Goal: Task Accomplishment & Management: Manage account settings

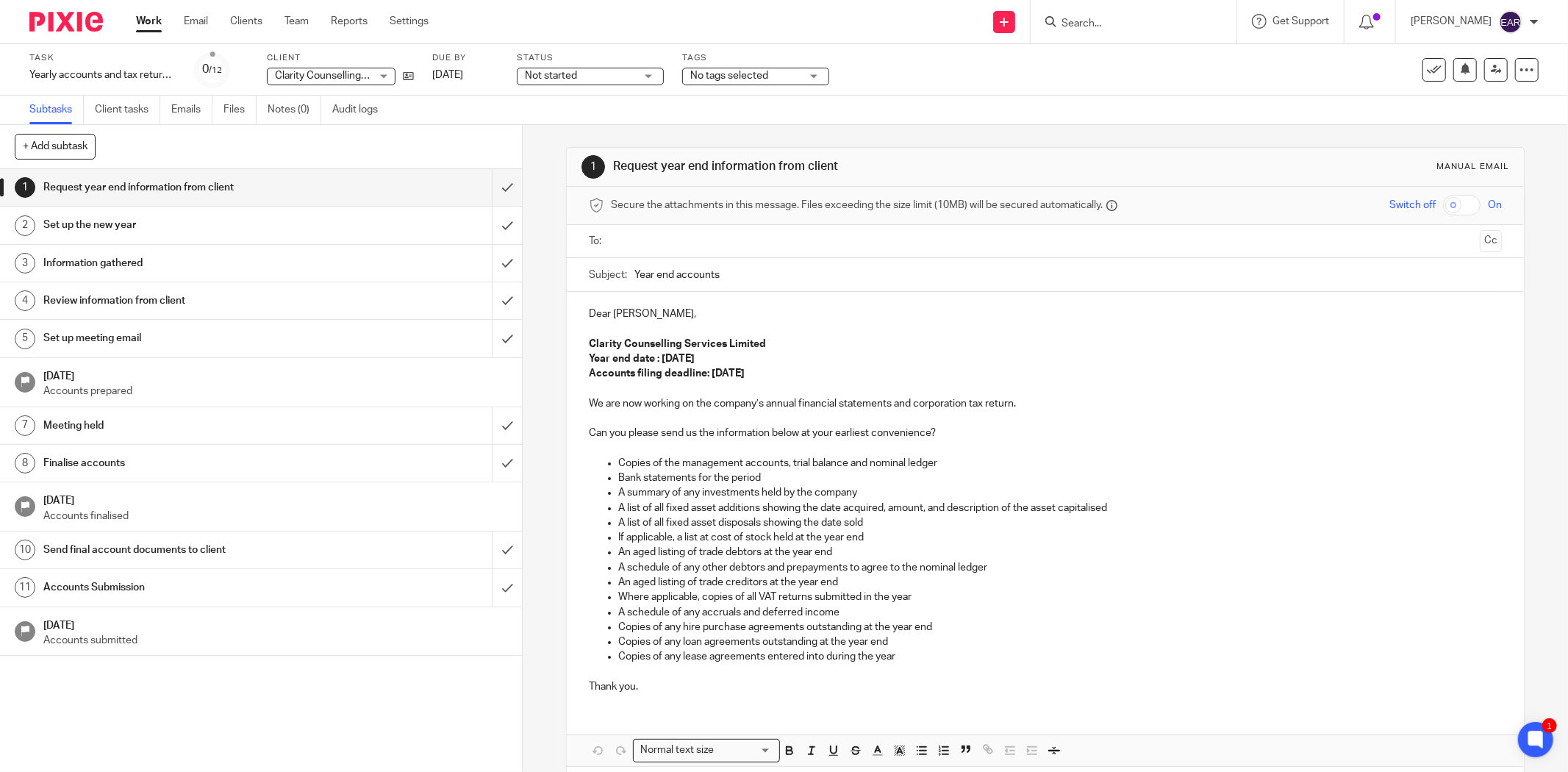
click at [1085, 24] on input "Search" at bounding box center [1126, 24] width 132 height 13
paste input "Dr David Game Ltd"
type input "Dr David Game Ltd"
click at [1094, 48] on link at bounding box center [1182, 63] width 249 height 33
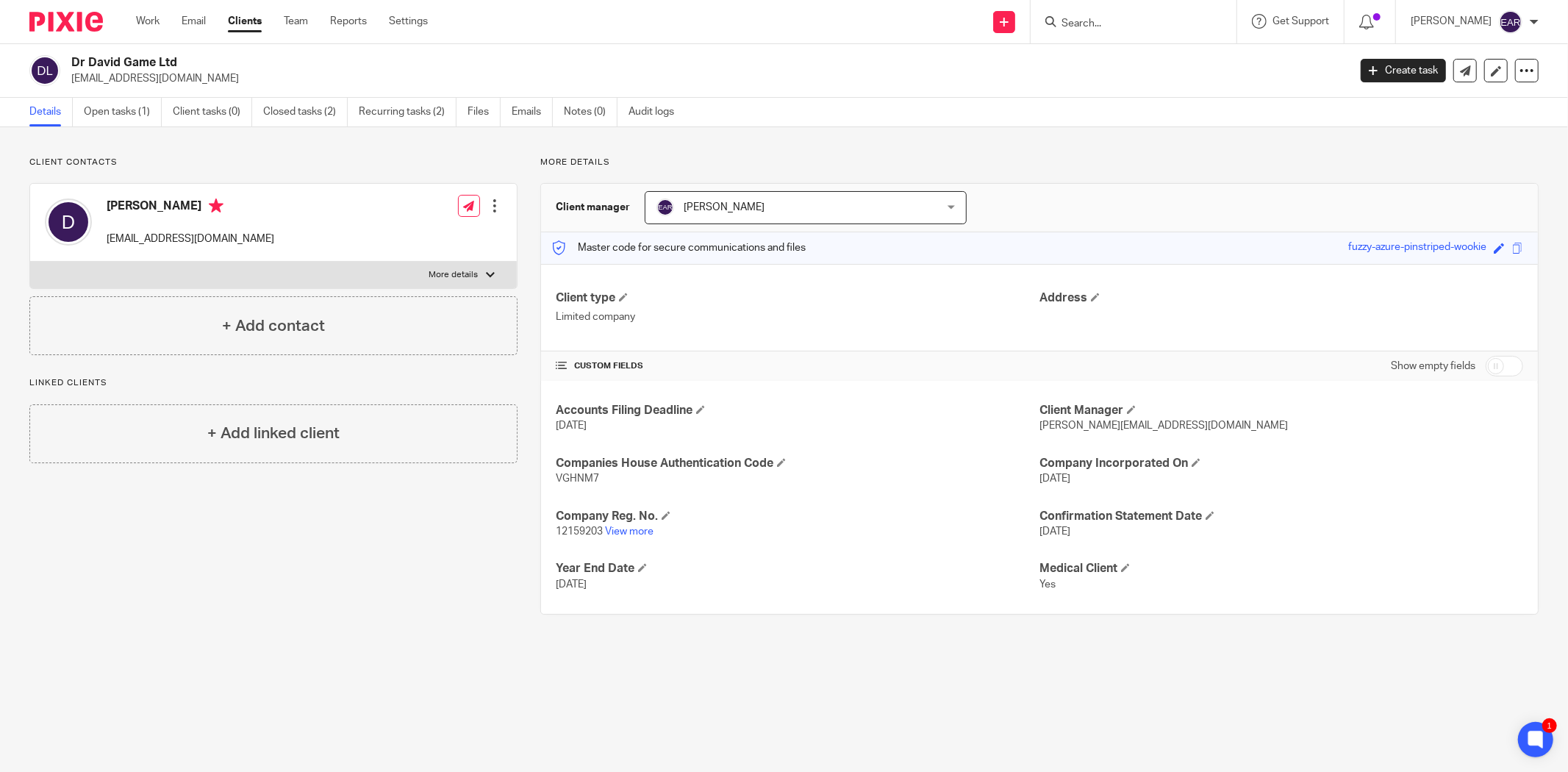
click at [570, 531] on span "12159203" at bounding box center [579, 532] width 47 height 10
copy p "12159203"
click at [575, 475] on span "VGHNM7" at bounding box center [577, 479] width 44 height 10
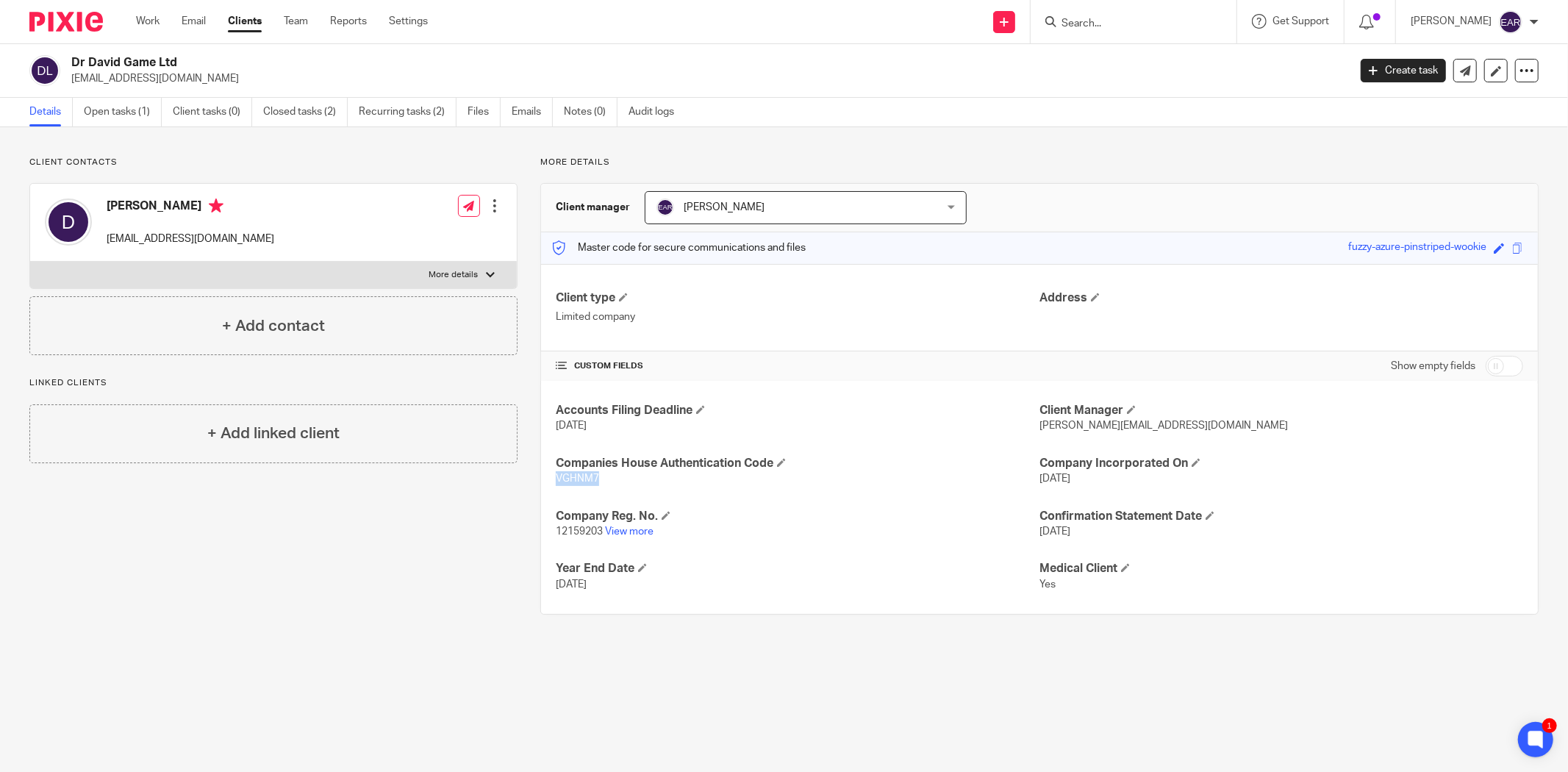
copy span "VGHNM7"
click at [123, 111] on link "Open tasks (1)" at bounding box center [123, 112] width 78 height 28
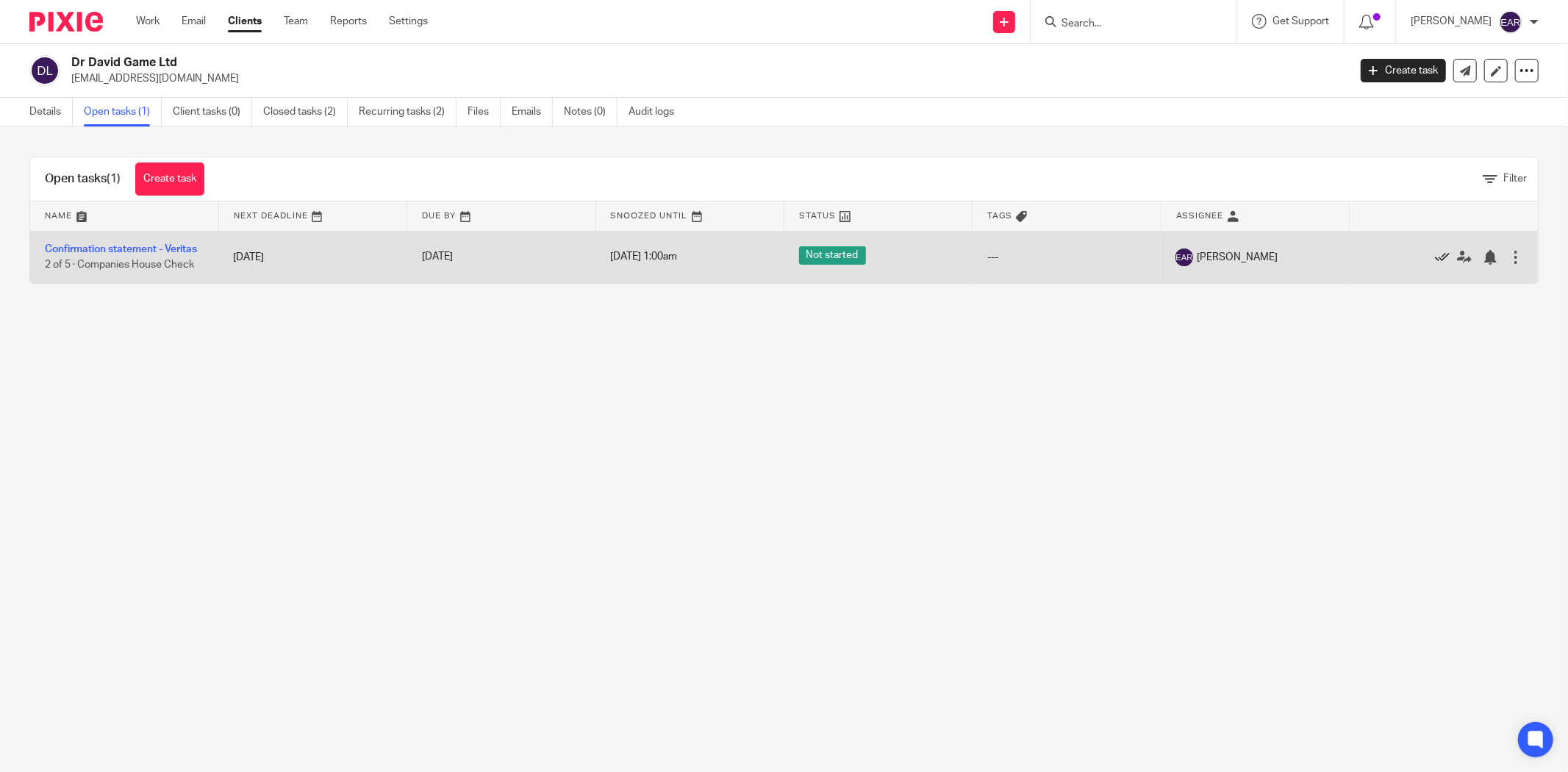
click at [1435, 251] on icon at bounding box center [1442, 256] width 15 height 15
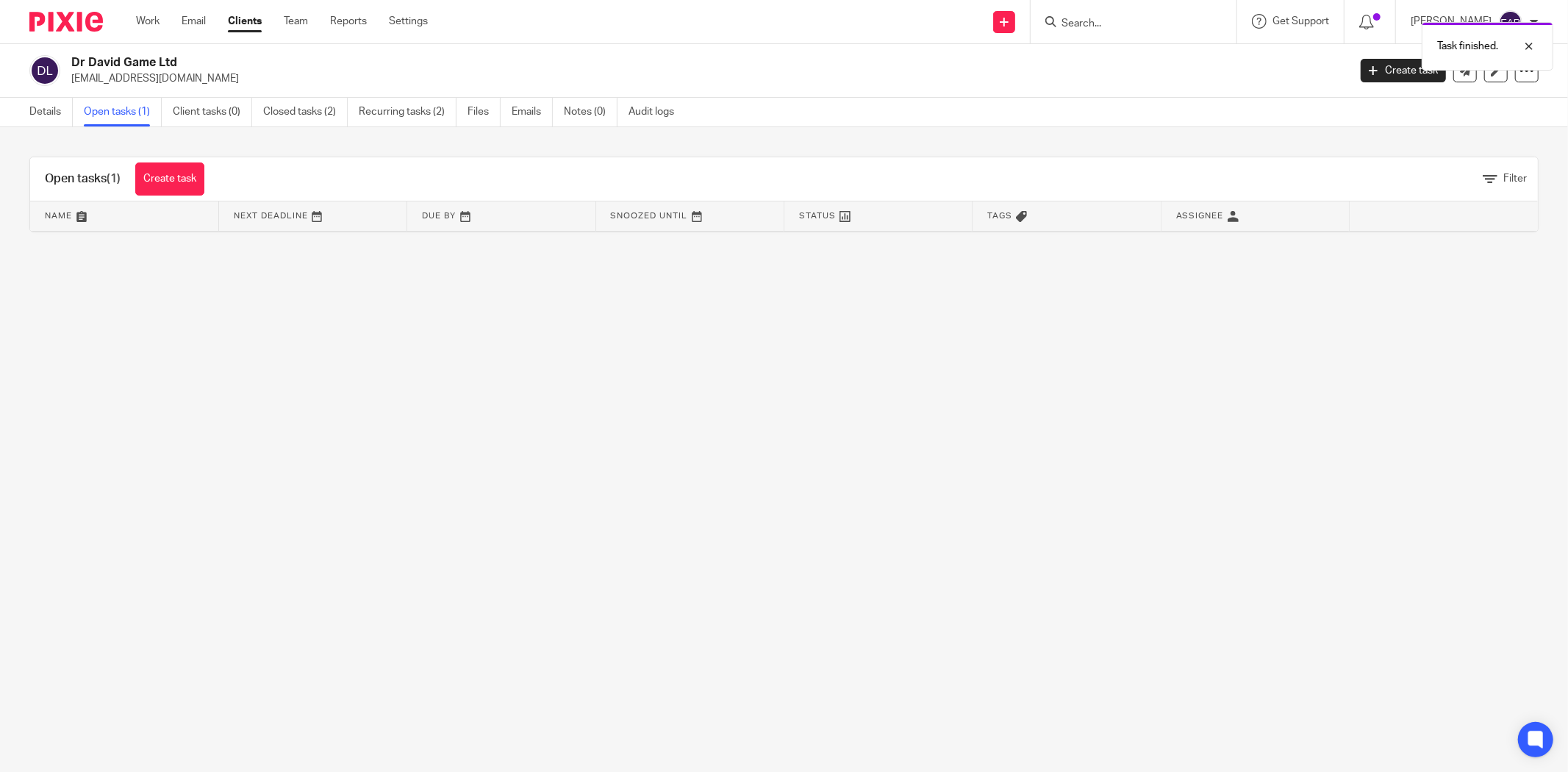
click at [1073, 19] on div "Task finished." at bounding box center [1169, 42] width 769 height 56
click at [1083, 19] on div "Task finished." at bounding box center [1169, 42] width 769 height 56
click at [1044, 34] on div at bounding box center [1134, 21] width 206 height 44
click at [1060, 21] on input "Search" at bounding box center [1126, 24] width 132 height 13
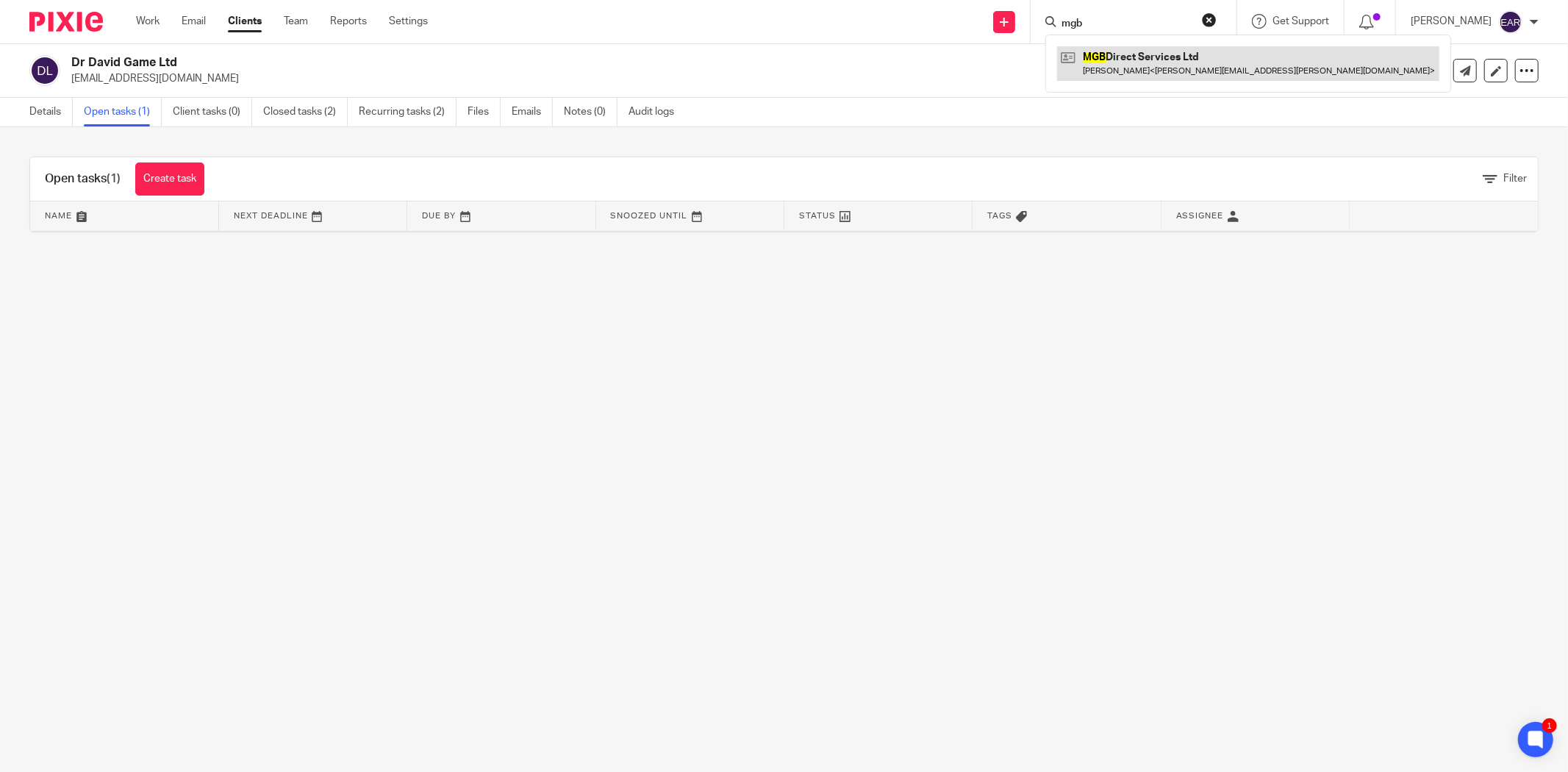
type input "mgb"
click at [1084, 54] on link at bounding box center [1249, 63] width 383 height 33
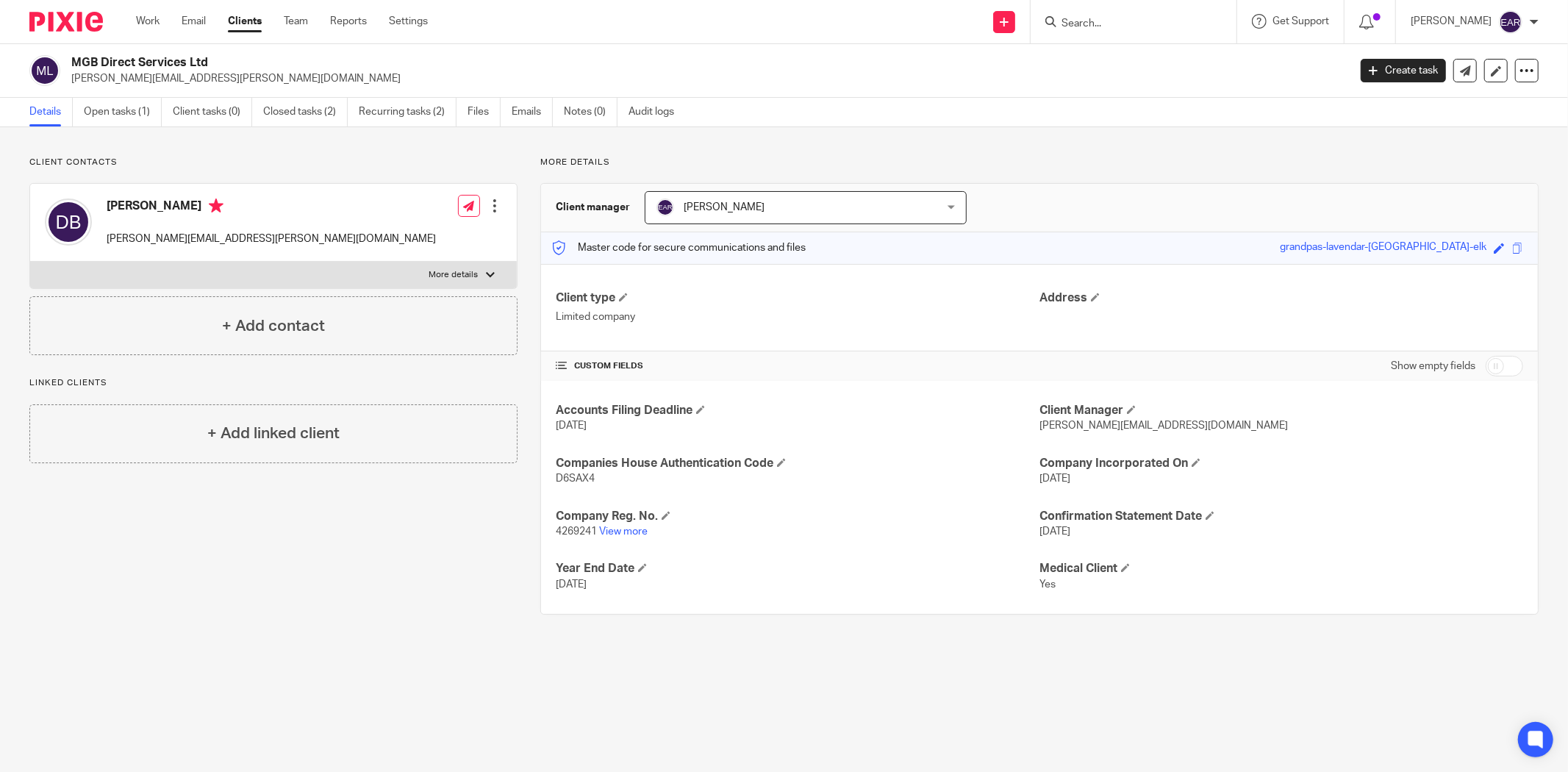
click at [558, 531] on span "4269241" at bounding box center [576, 532] width 41 height 10
copy p "4269241"
click at [571, 481] on span "D6SAX4" at bounding box center [575, 479] width 39 height 10
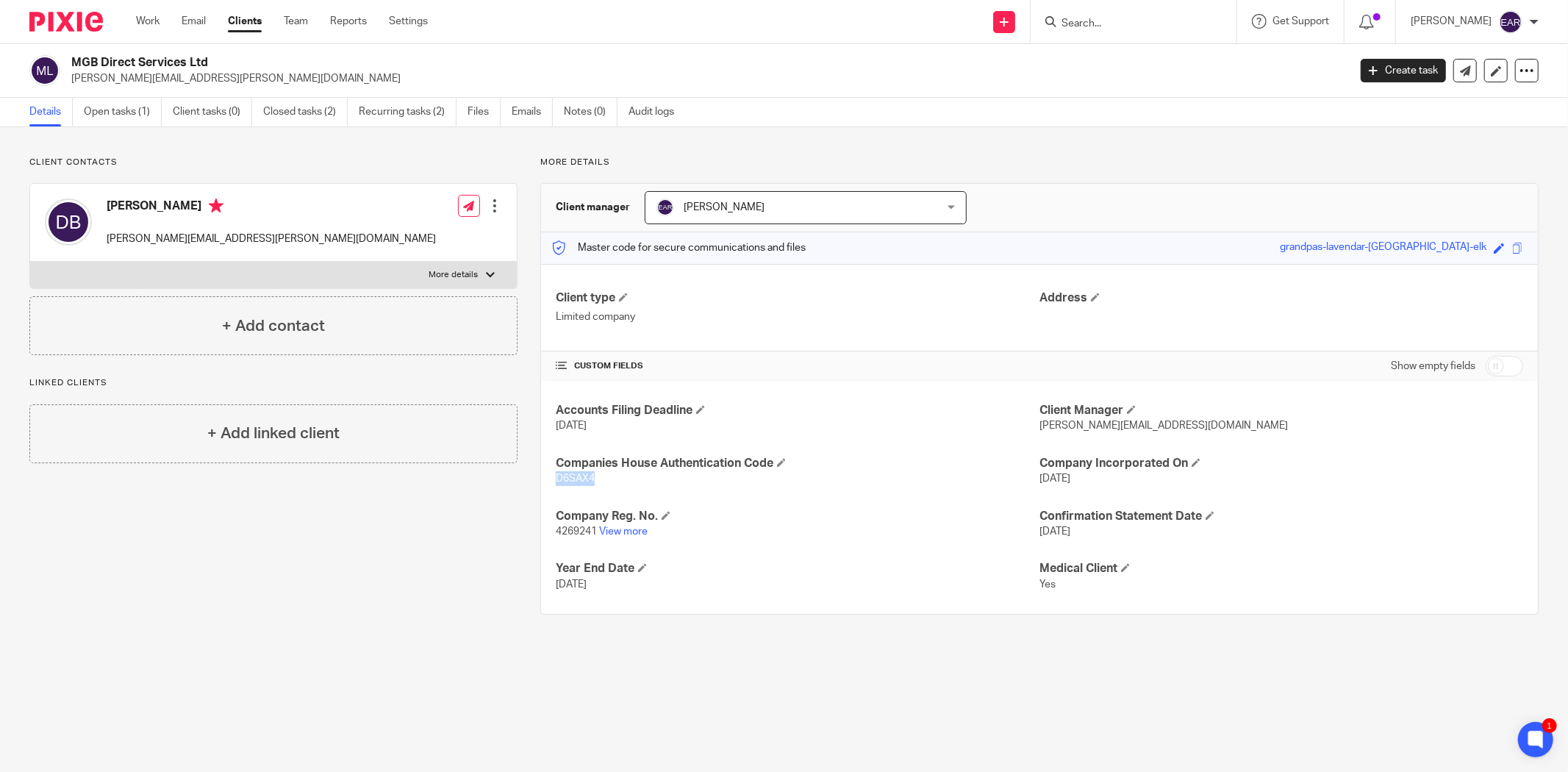
copy span "D6SAX4"
click at [118, 112] on link "Open tasks (1)" at bounding box center [123, 112] width 78 height 28
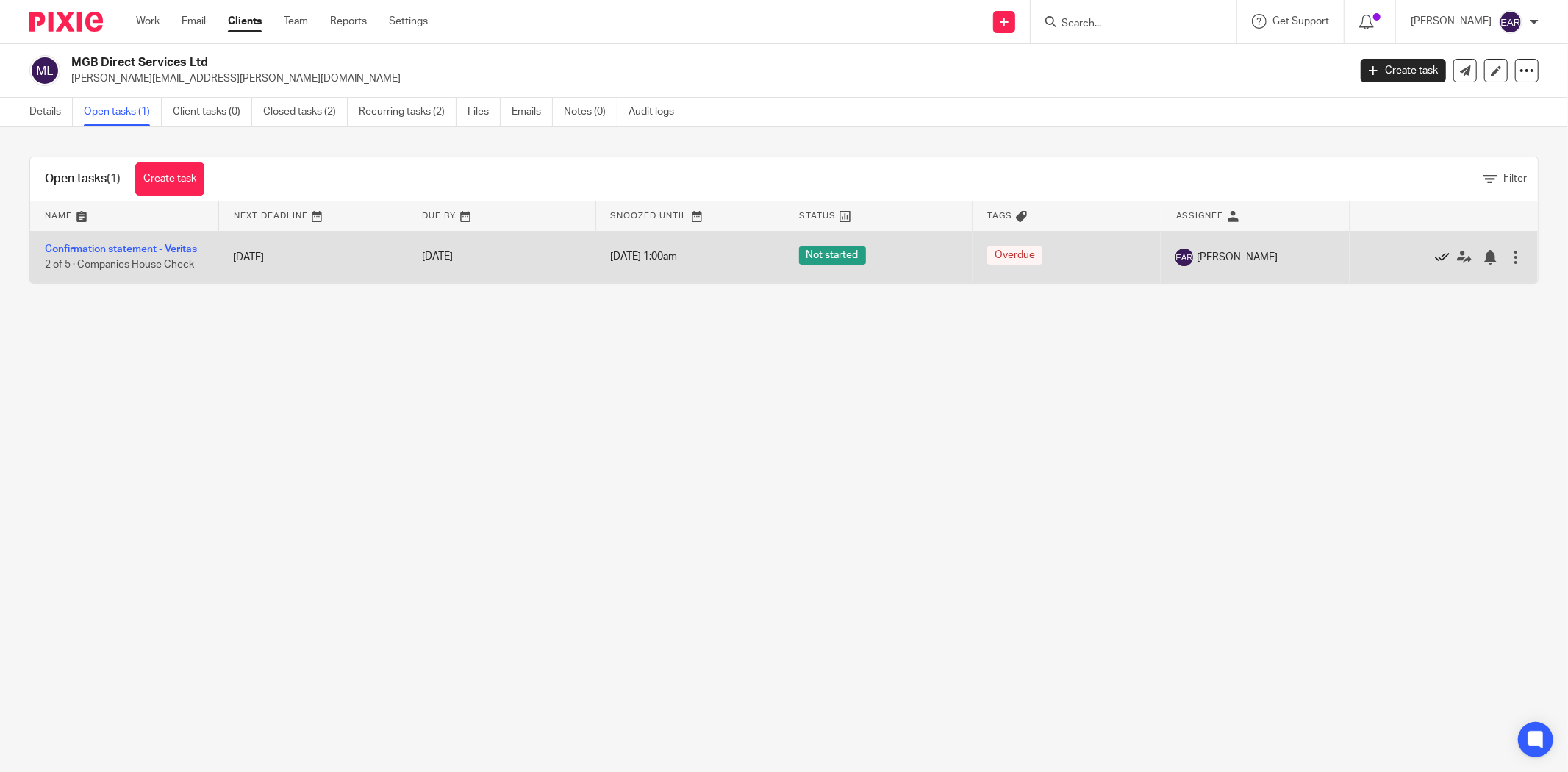
click at [1435, 251] on icon at bounding box center [1442, 256] width 15 height 15
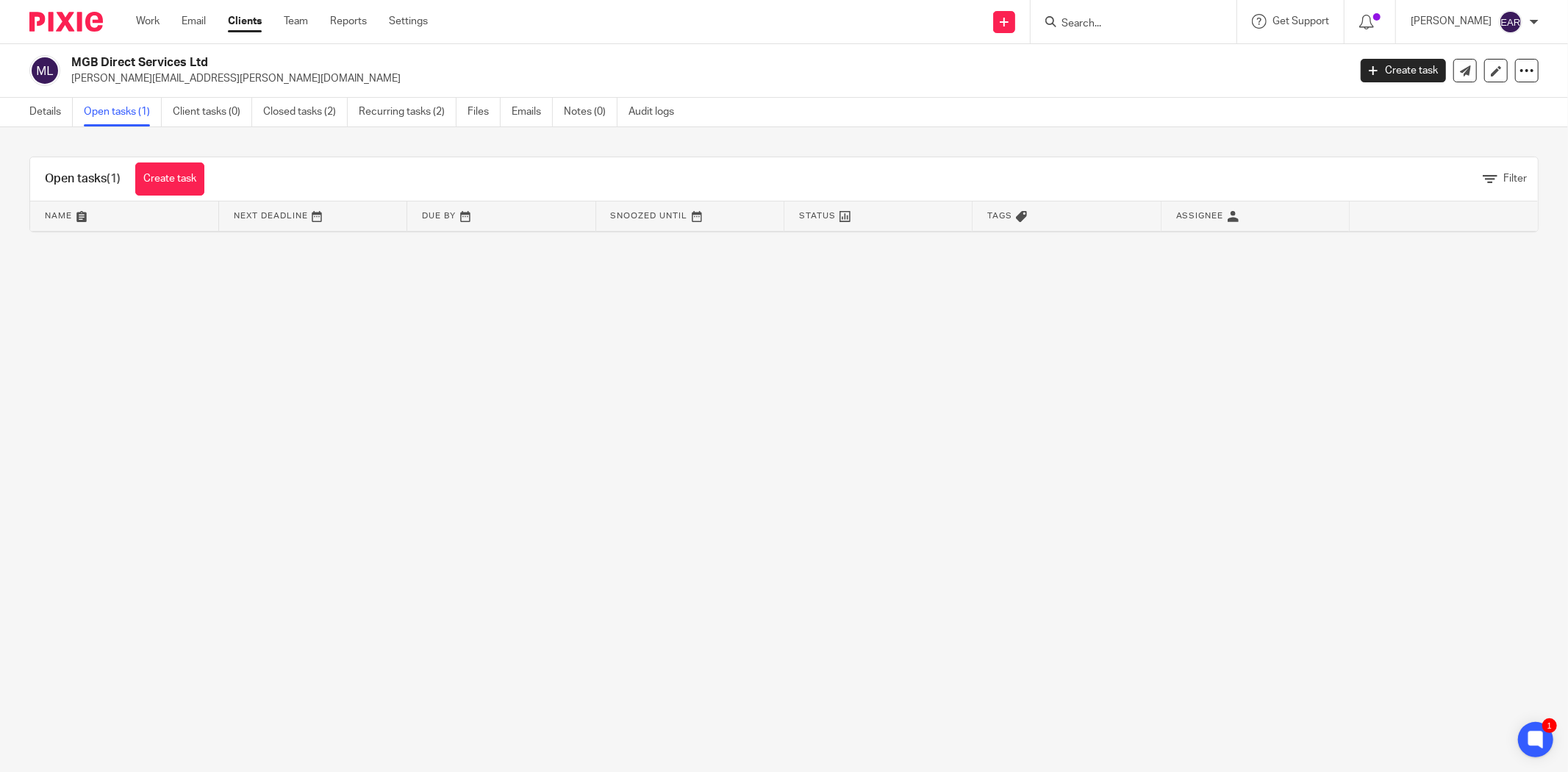
click at [1060, 21] on input "Search" at bounding box center [1126, 24] width 132 height 13
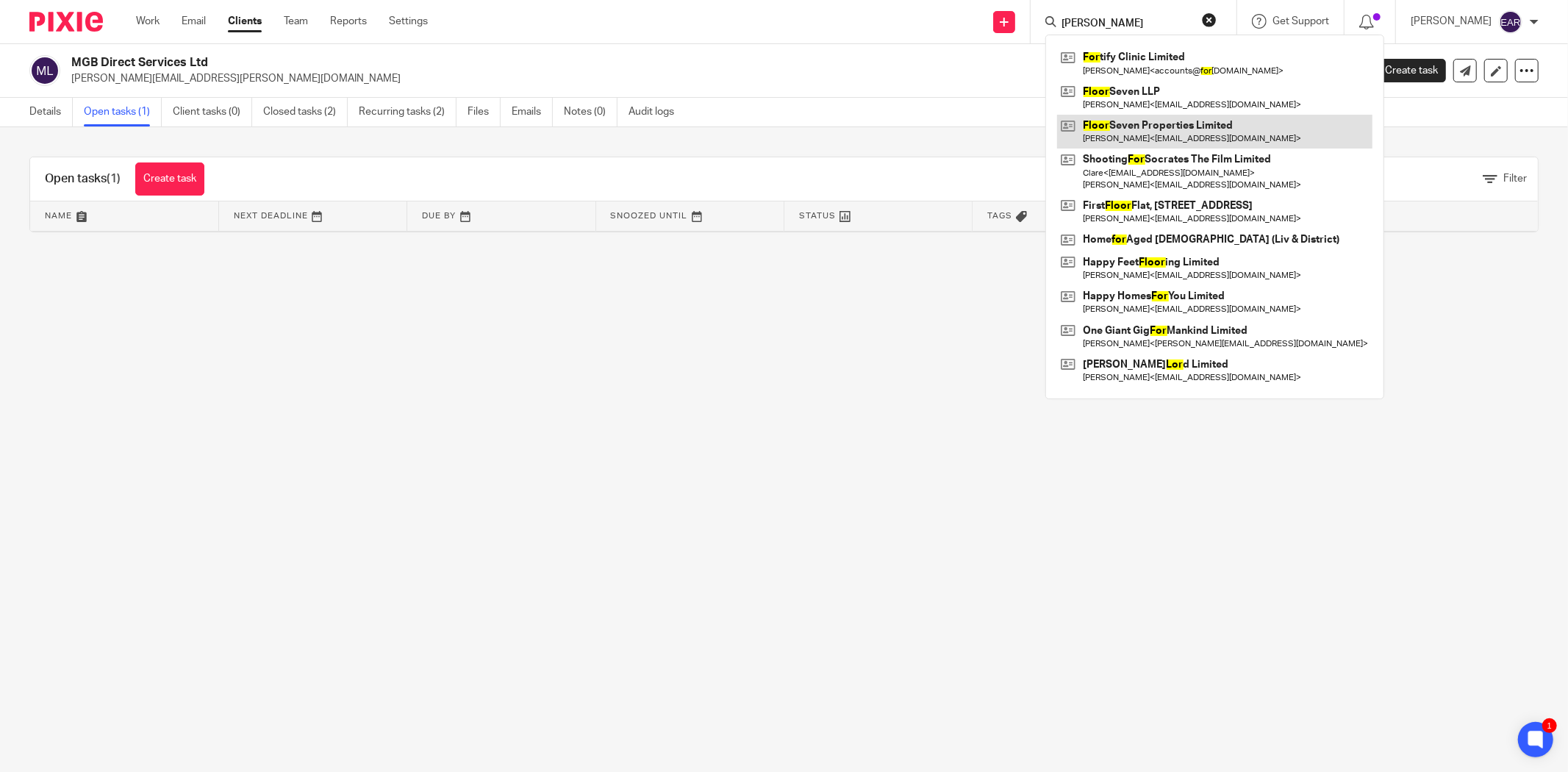
type input "flor"
click at [1101, 131] on link at bounding box center [1215, 131] width 316 height 33
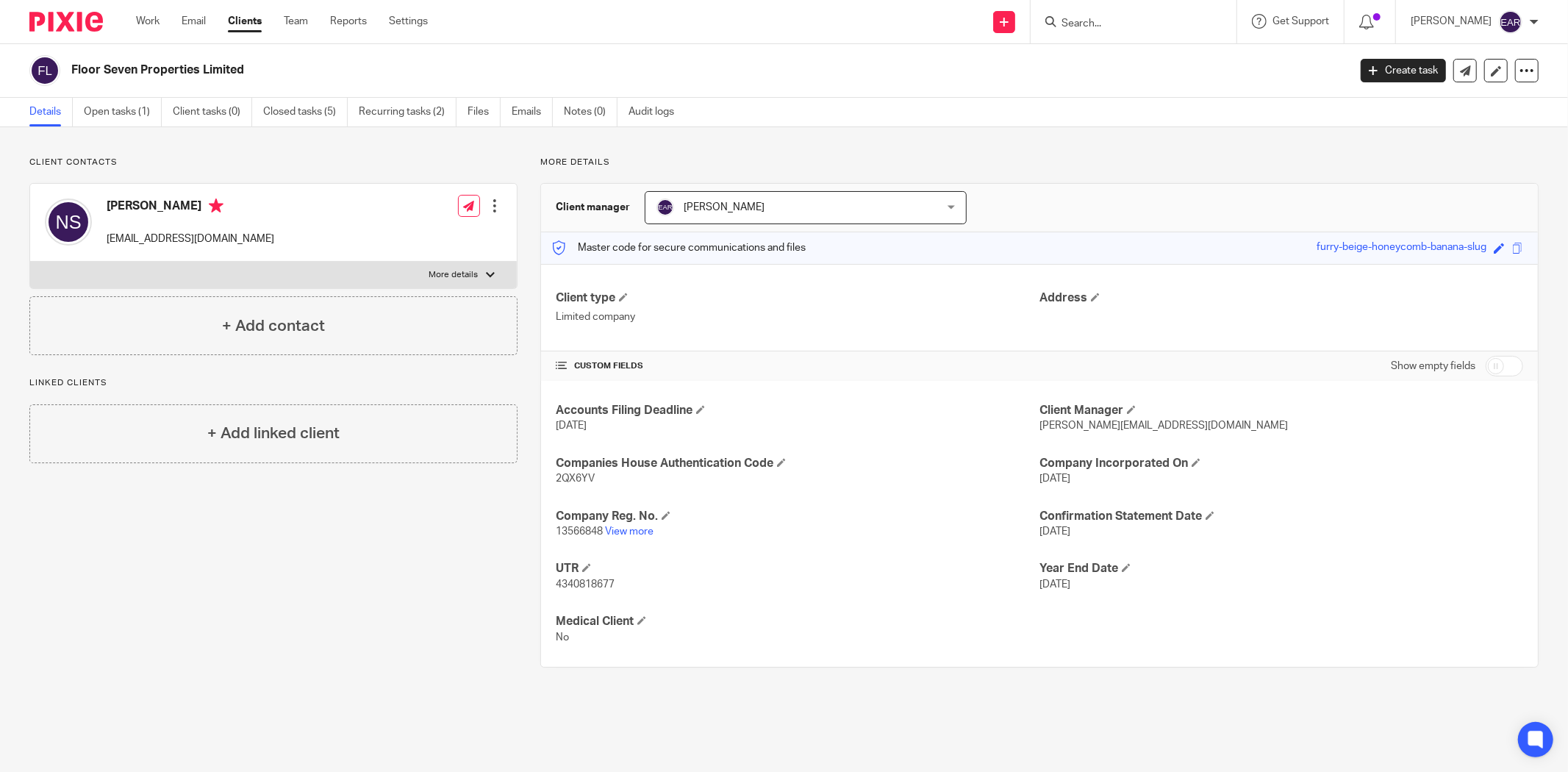
click at [571, 476] on span "2QX6YV" at bounding box center [575, 479] width 39 height 10
copy span "2QX6YV"
click at [136, 104] on link "Open tasks (1)" at bounding box center [123, 112] width 78 height 28
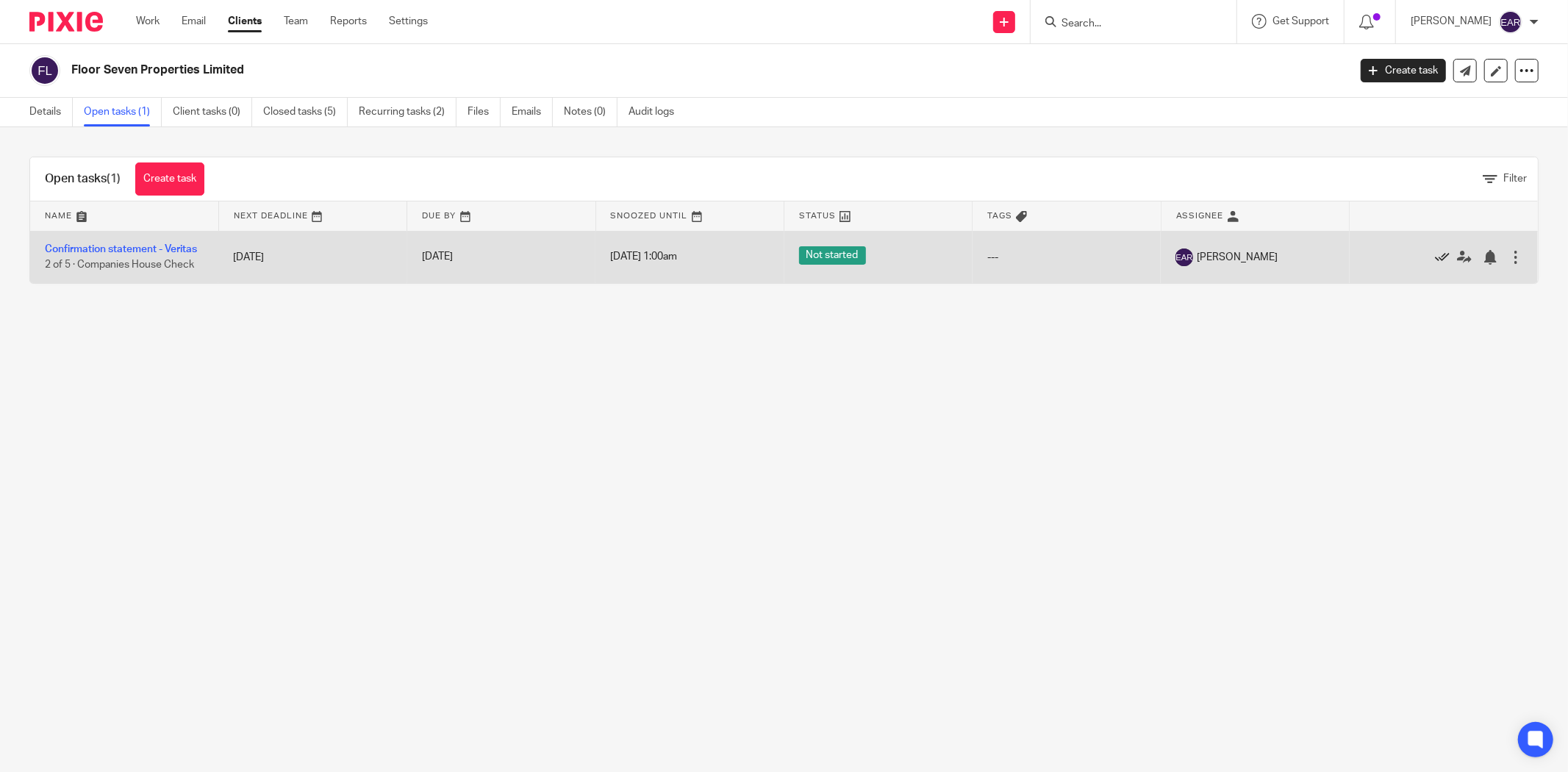
click at [1435, 260] on icon at bounding box center [1442, 256] width 15 height 15
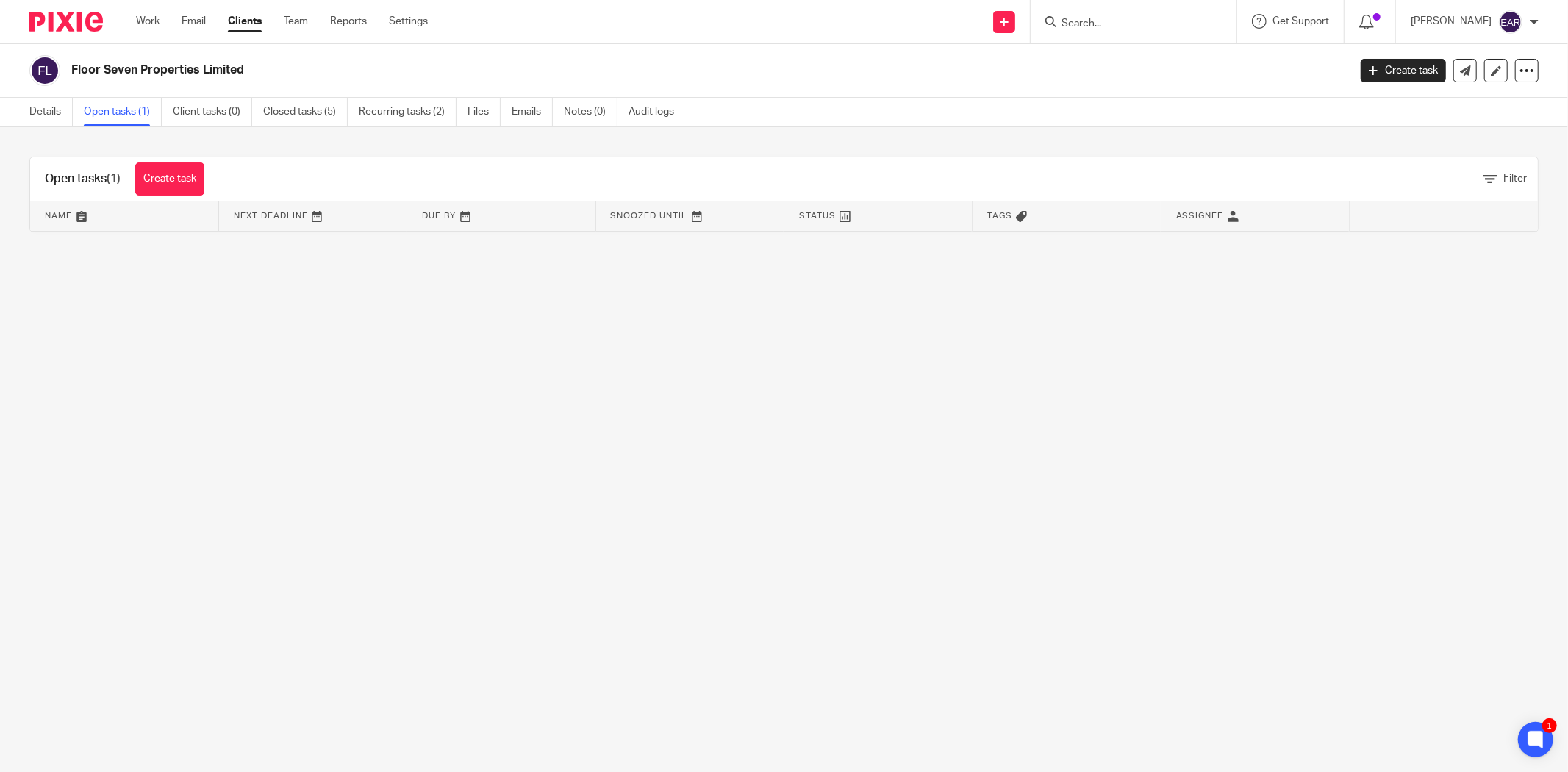
click at [1113, 13] on form at bounding box center [1138, 21] width 157 height 18
click at [1107, 26] on input "Search" at bounding box center [1126, 24] width 132 height 13
paste input "Africmed UK Limited"
type input "Africmed UK Limited"
click at [1094, 50] on link at bounding box center [1153, 63] width 190 height 33
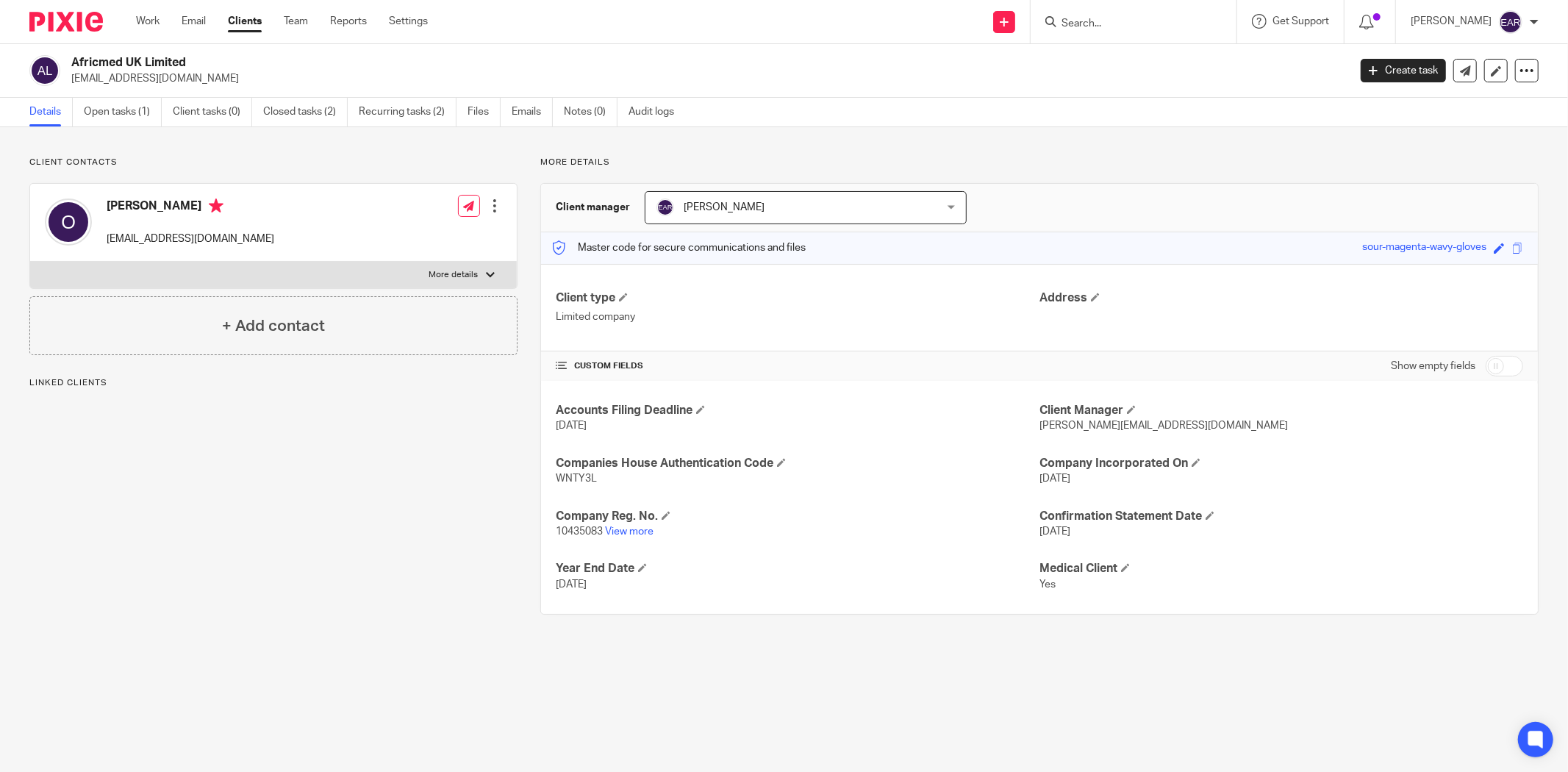
click at [585, 534] on span "10435083" at bounding box center [579, 532] width 47 height 10
copy p "10435083"
click at [561, 482] on span "WNTY3L" at bounding box center [576, 479] width 41 height 10
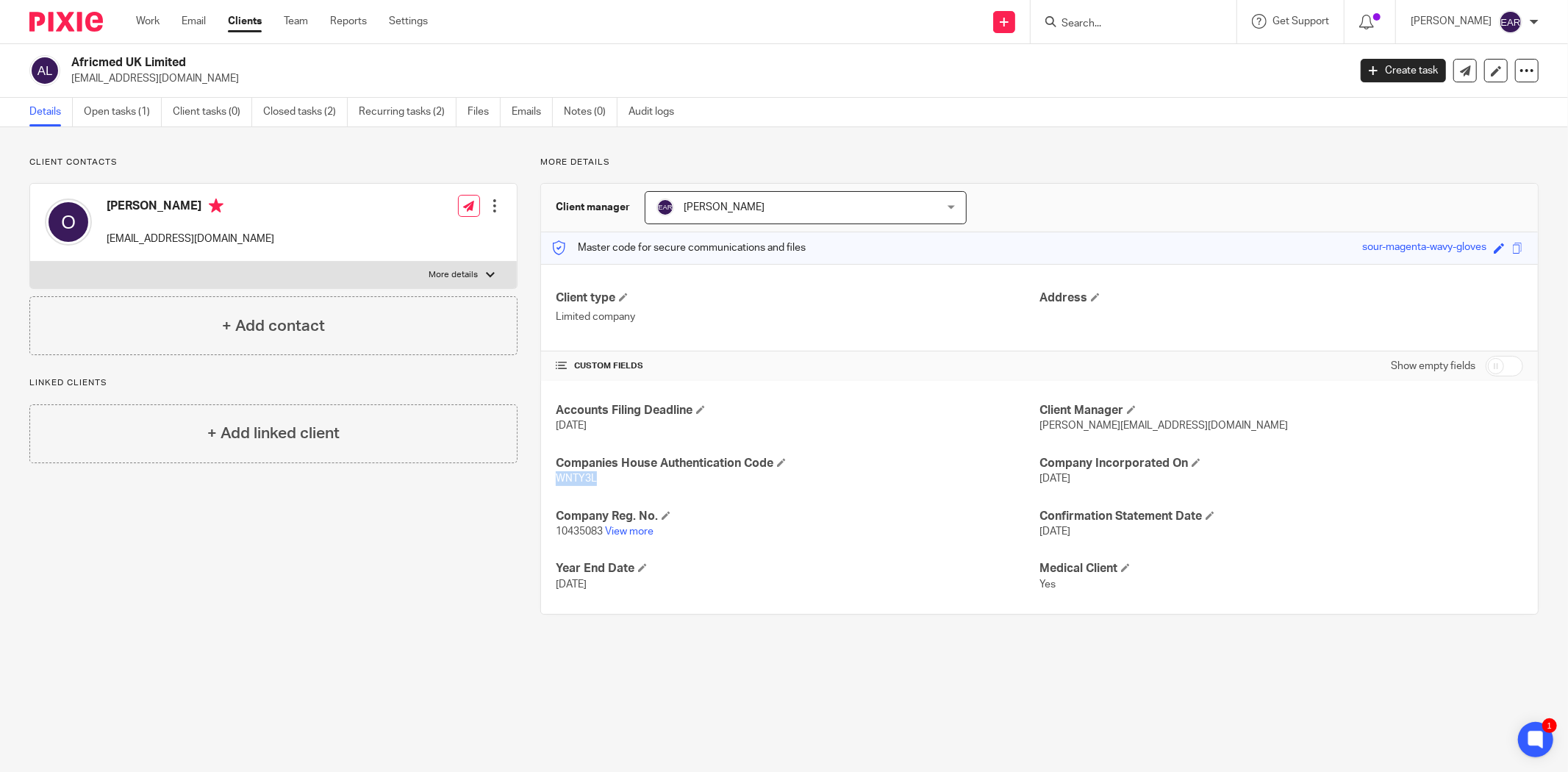
copy span "WNTY3L"
click at [128, 111] on link "Open tasks (1)" at bounding box center [123, 112] width 78 height 28
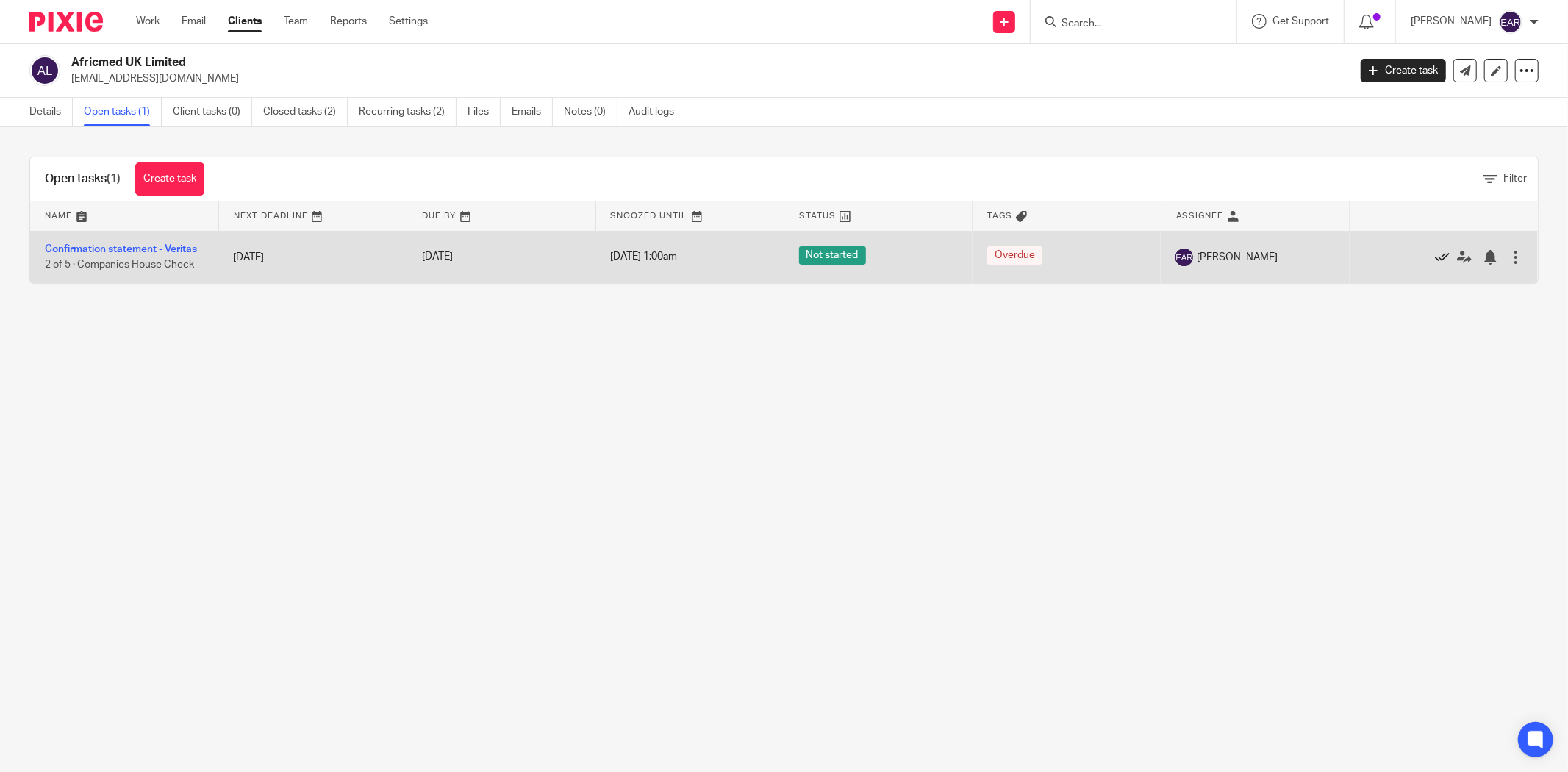
click at [1435, 258] on icon at bounding box center [1442, 256] width 15 height 15
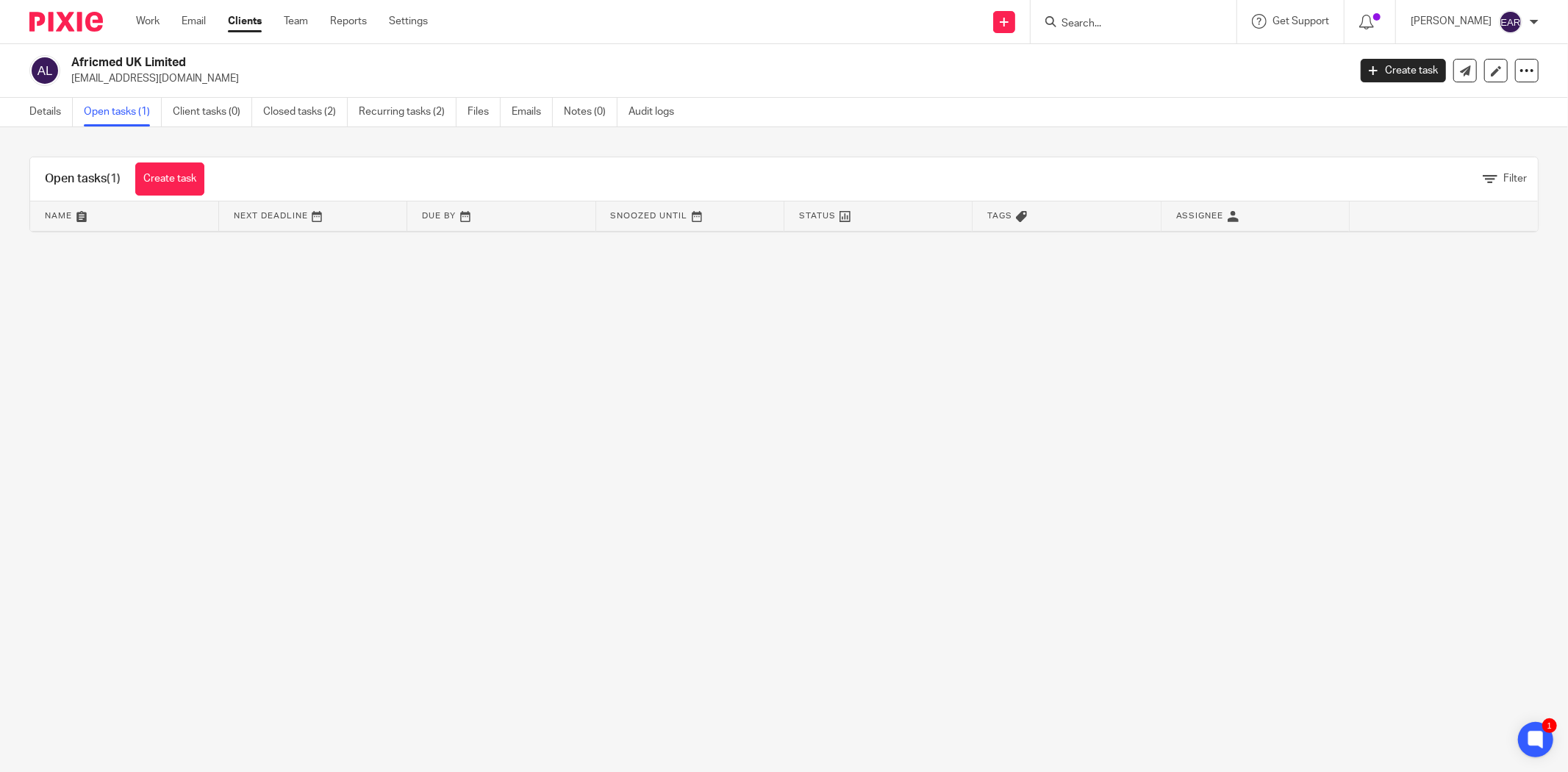
click at [123, 120] on link "Open tasks (1)" at bounding box center [123, 112] width 78 height 28
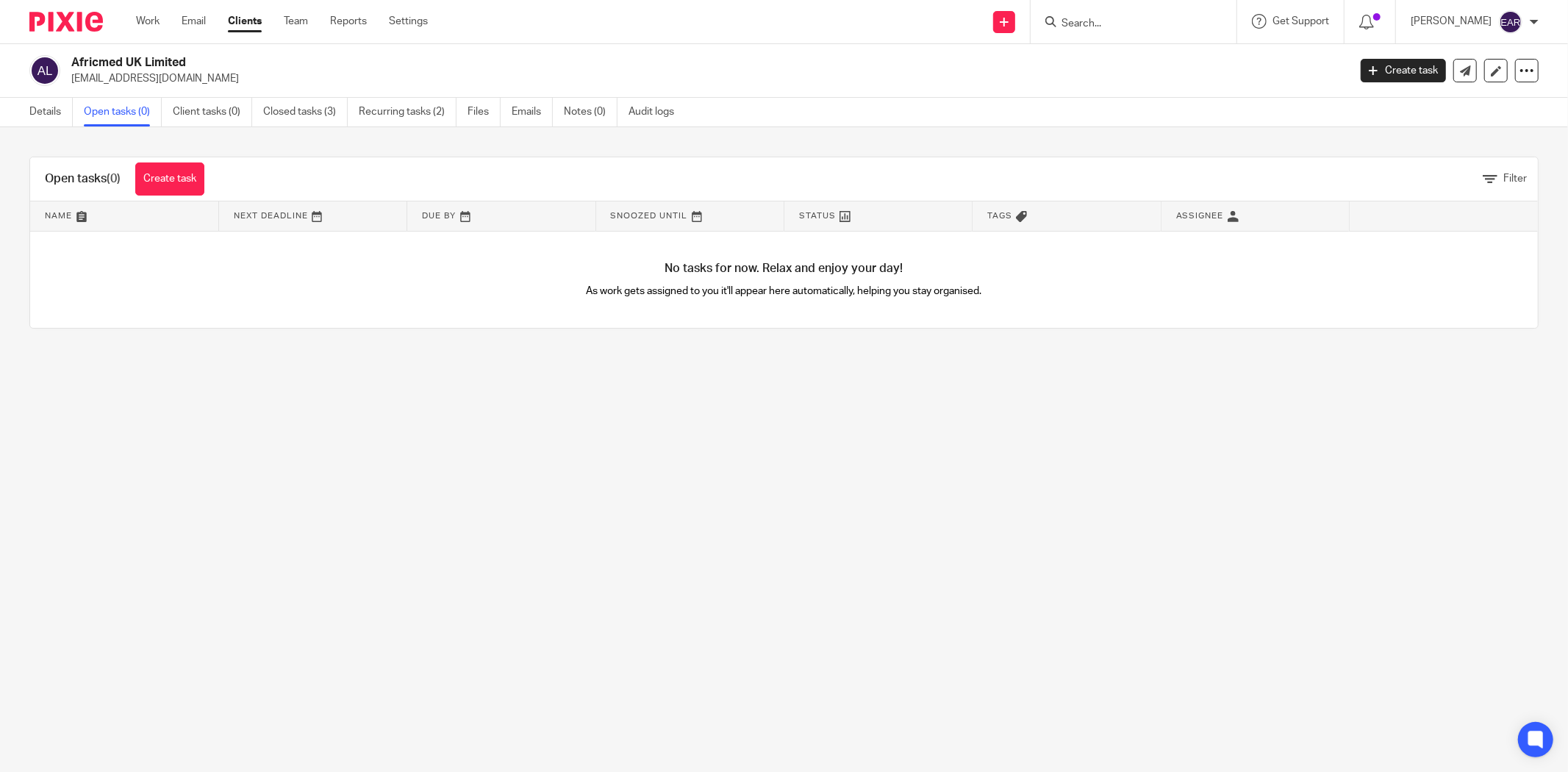
click at [1105, 24] on input "Search" at bounding box center [1126, 24] width 132 height 13
type input "k"
type input "jss"
click at [1104, 63] on link at bounding box center [1215, 63] width 316 height 33
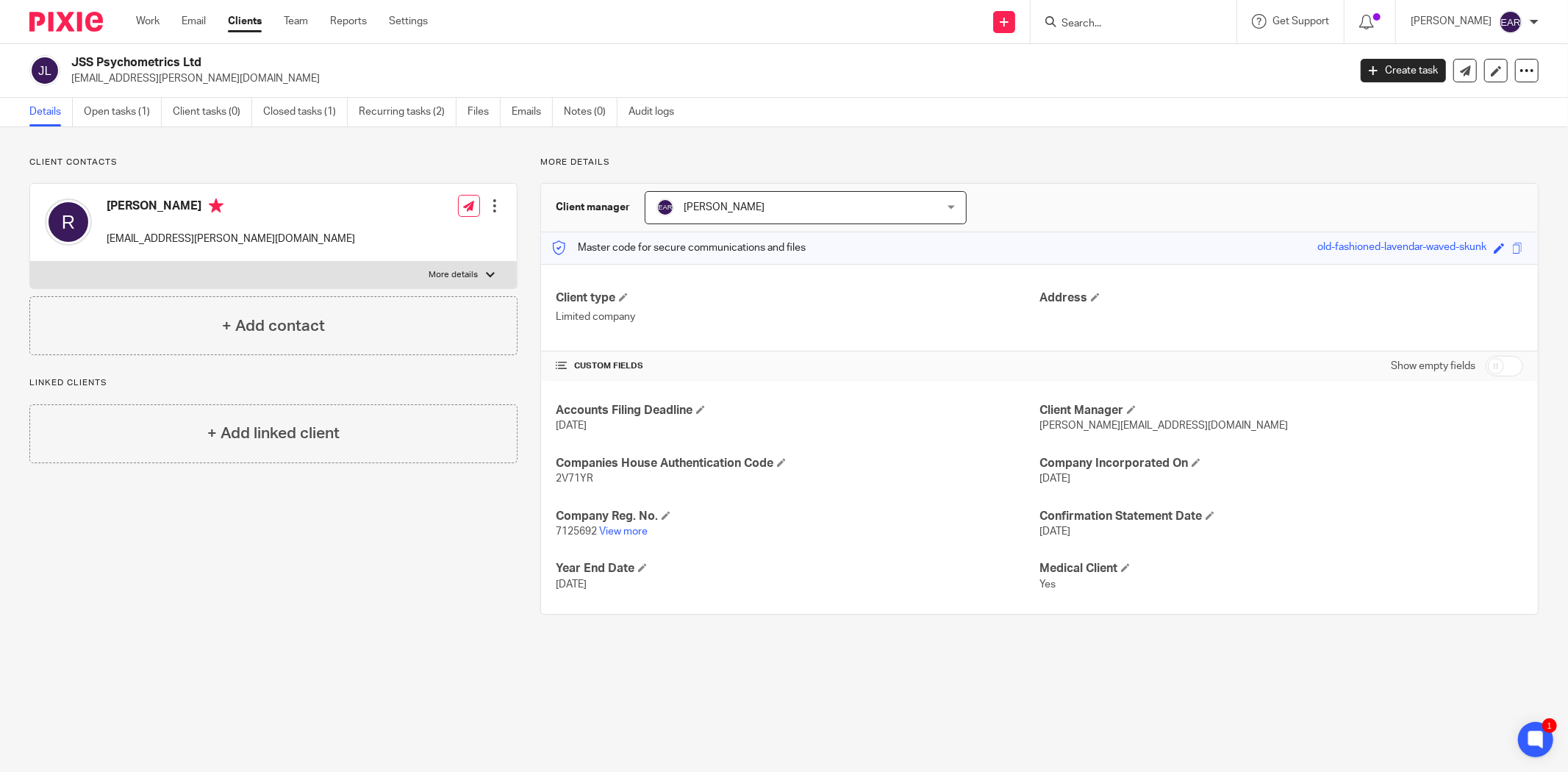
drag, startPoint x: 74, startPoint y: 61, endPoint x: 203, endPoint y: 62, distance: 129.0
click at [203, 62] on h2 "JSS Psychometrics Ltd" at bounding box center [578, 63] width 1014 height 15
copy h2 "JSS Psychometrics Ltd"
click at [566, 534] on span "7125692" at bounding box center [576, 532] width 41 height 10
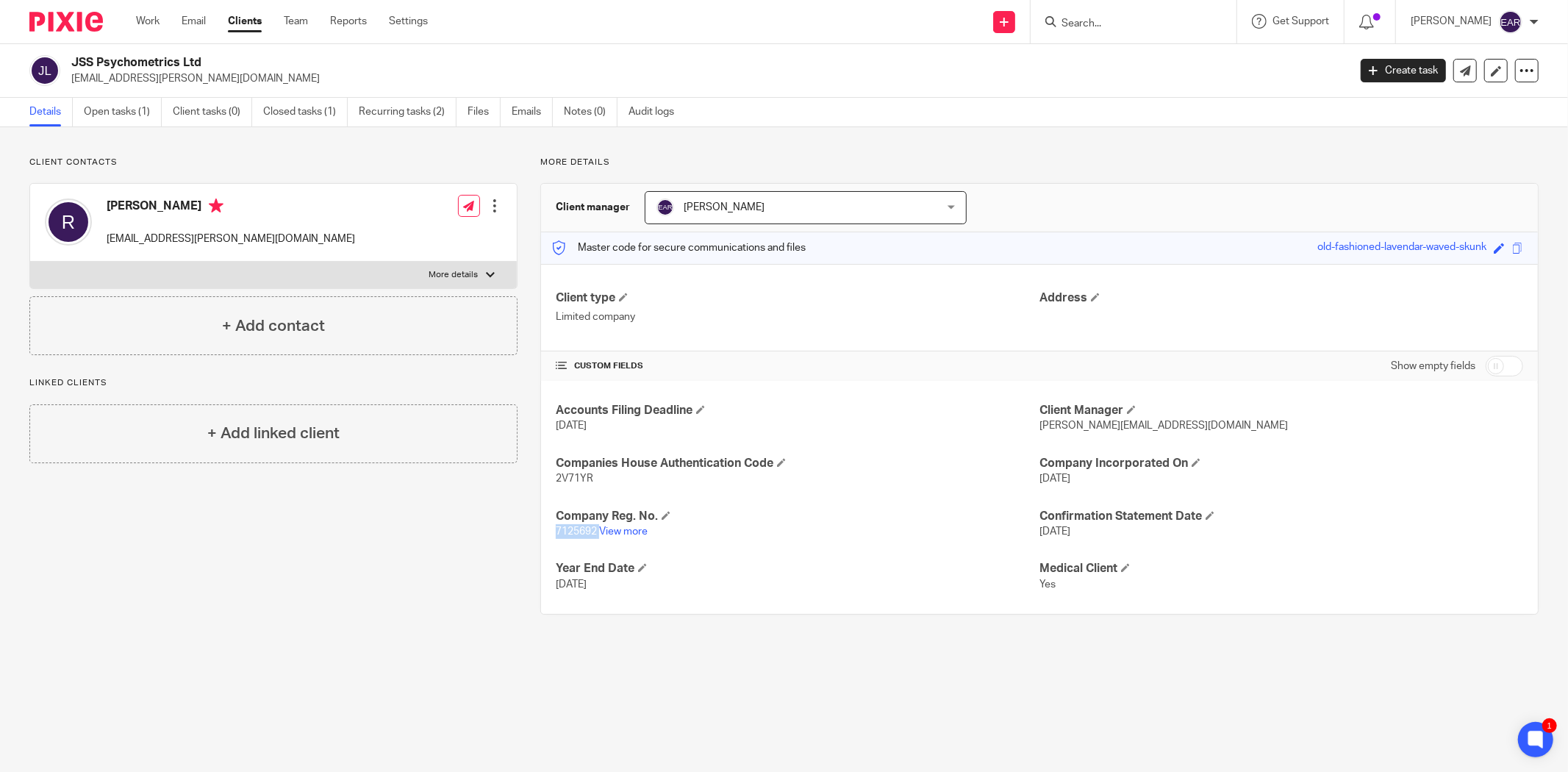
copy p "7125692"
click at [578, 471] on p "2V71YR" at bounding box center [798, 478] width 484 height 15
click at [578, 474] on span "2V71YR" at bounding box center [575, 479] width 38 height 10
click at [579, 478] on span "2V71YR" at bounding box center [575, 479] width 38 height 10
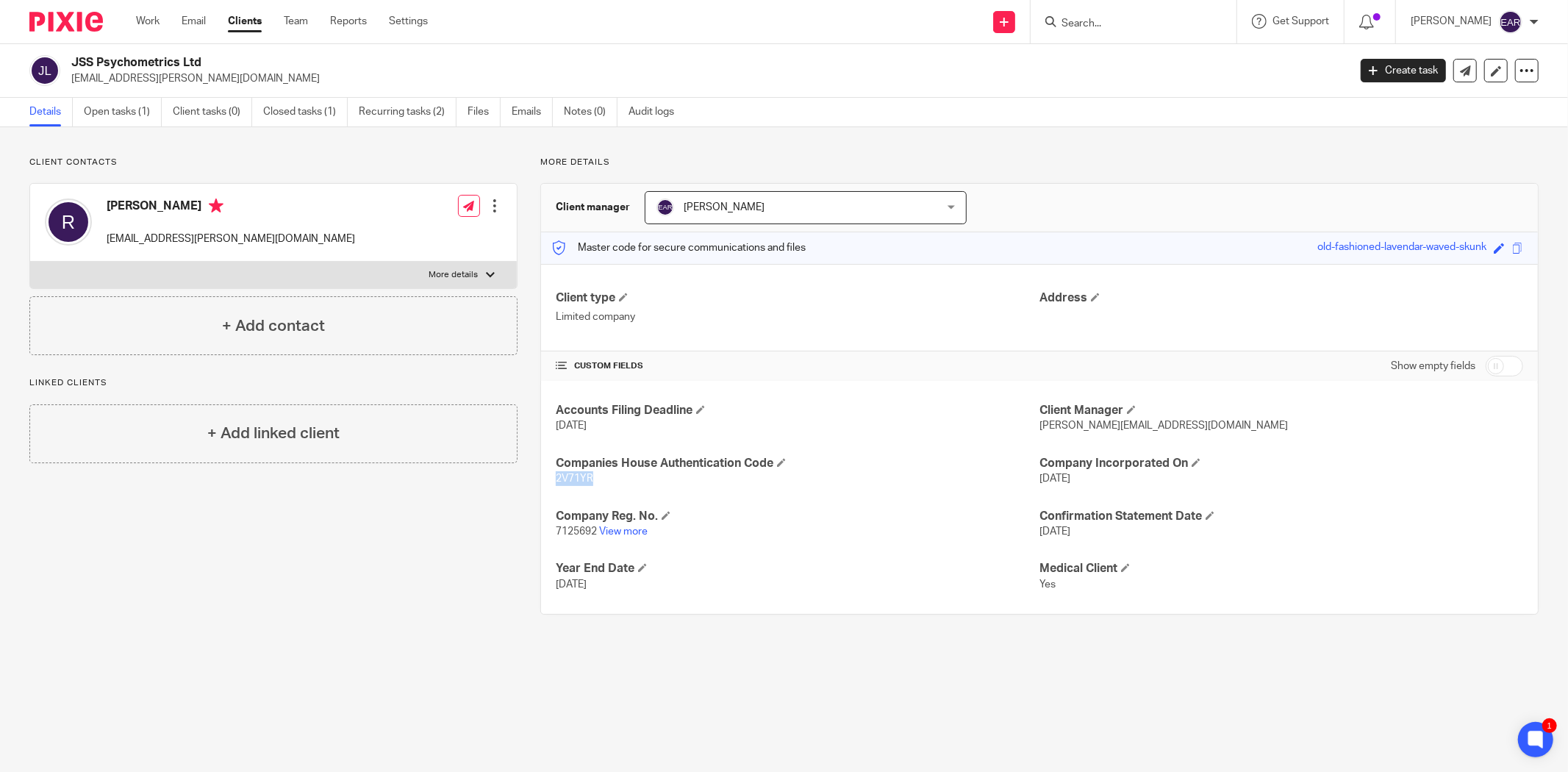
copy span "2V71YR"
click at [123, 112] on link "Open tasks (1)" at bounding box center [123, 112] width 78 height 28
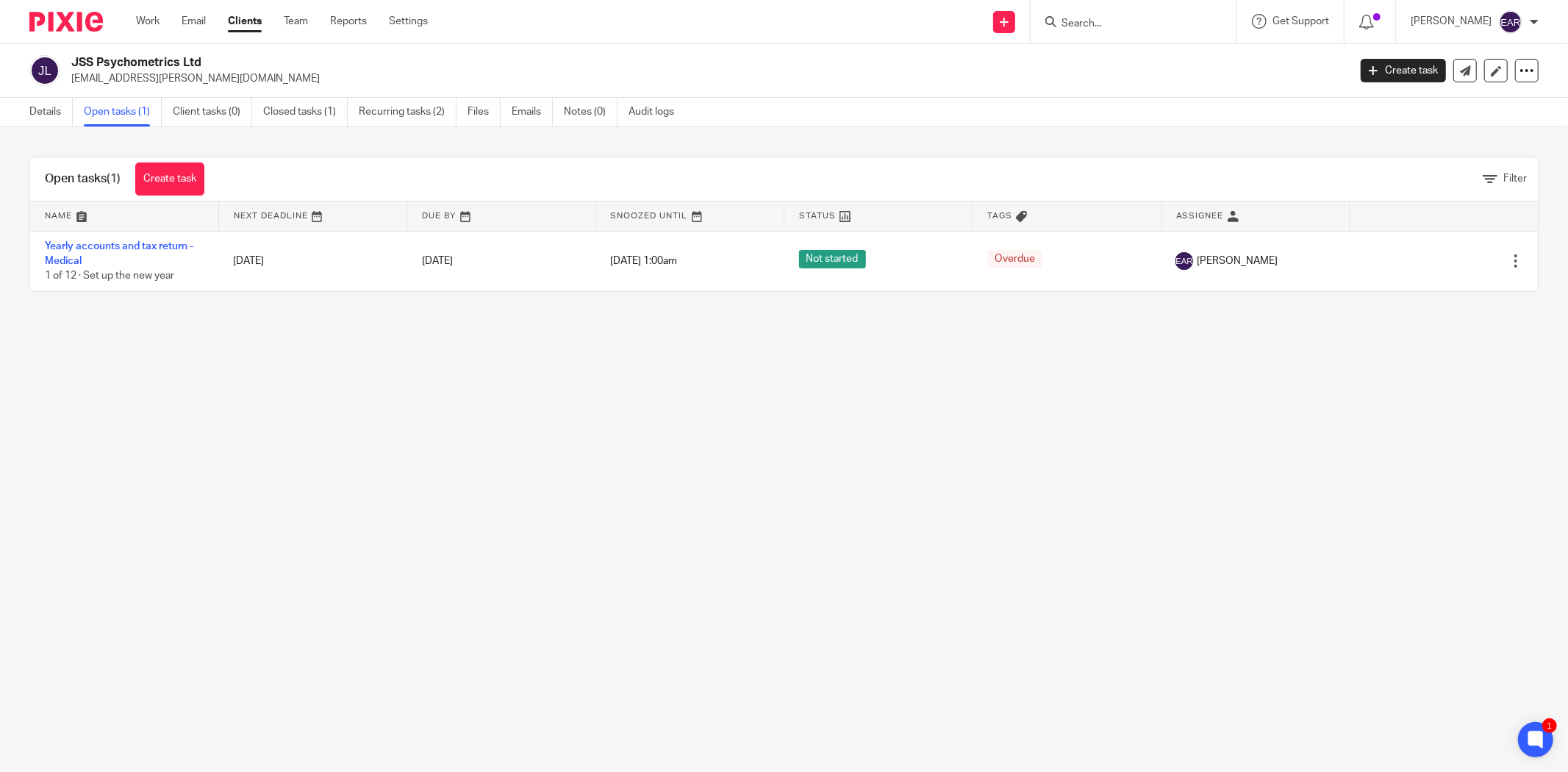
click at [1070, 23] on input "Search" at bounding box center [1126, 24] width 132 height 13
paste input "SK Respiratory Ltd"
type input "SK Respiratory Ltd"
click at [1092, 60] on link at bounding box center [1182, 63] width 249 height 33
